Goal: Information Seeking & Learning: Learn about a topic

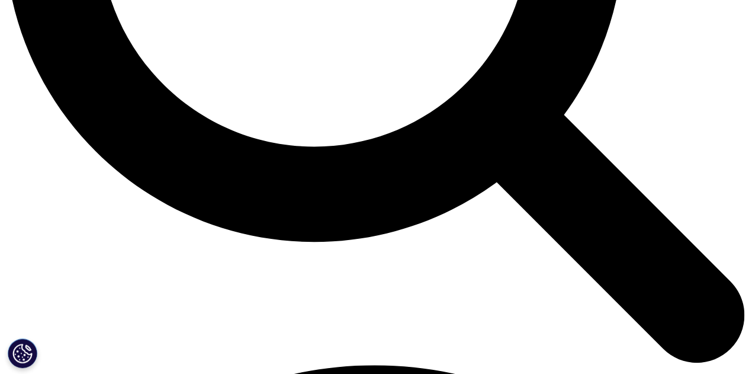
scroll to position [1137, 0]
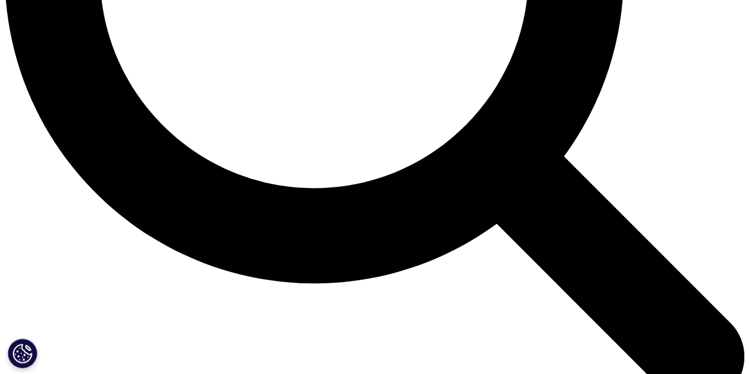
scroll to position [1083, 0]
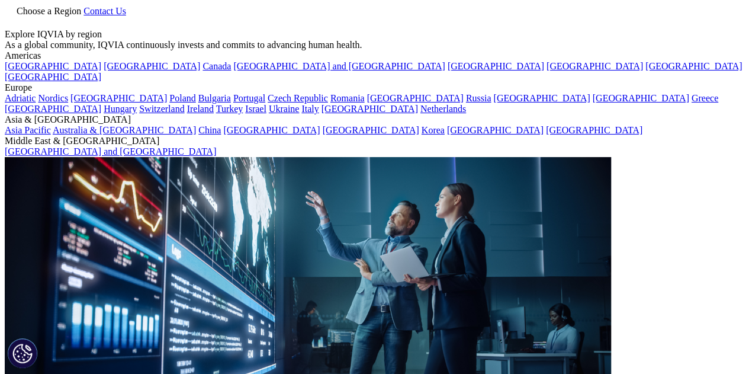
click at [83, 16] on link "Choose a Region" at bounding box center [44, 11] width 79 height 10
click at [81, 16] on span "Choose a Region" at bounding box center [49, 11] width 65 height 10
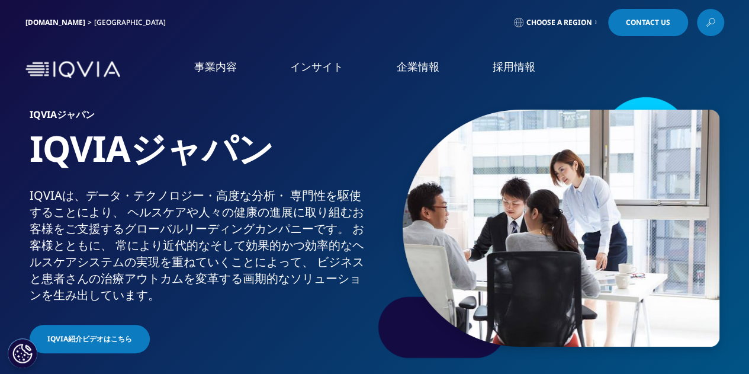
click at [52, 20] on link "[DOMAIN_NAME]" at bounding box center [55, 22] width 60 height 10
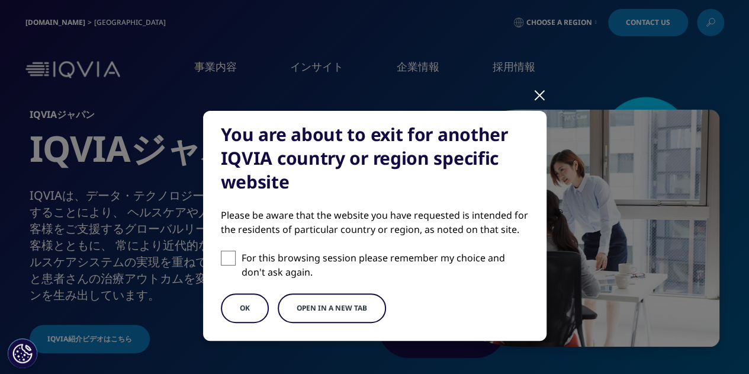
click at [420, 44] on div "You are about to exit for another IQVIA country or region specific website Plea…" at bounding box center [374, 235] width 699 height 471
click at [611, 269] on div "You are about to exit for another IQVIA country or region specific website Plea…" at bounding box center [374, 235] width 699 height 471
click at [538, 95] on div at bounding box center [540, 94] width 14 height 33
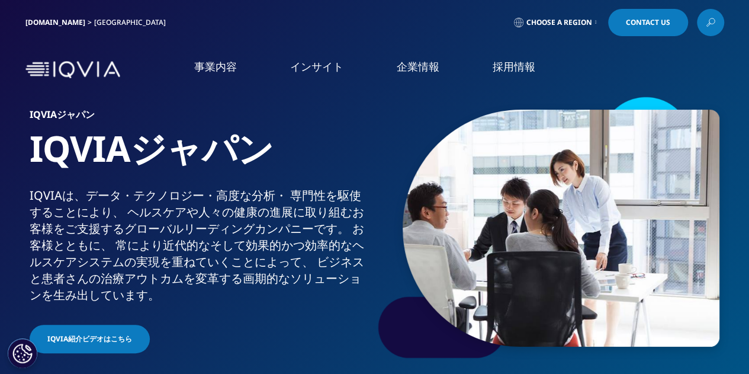
click at [387, 268] on div at bounding box center [547, 228] width 343 height 266
